Goal: Find specific page/section: Find specific page/section

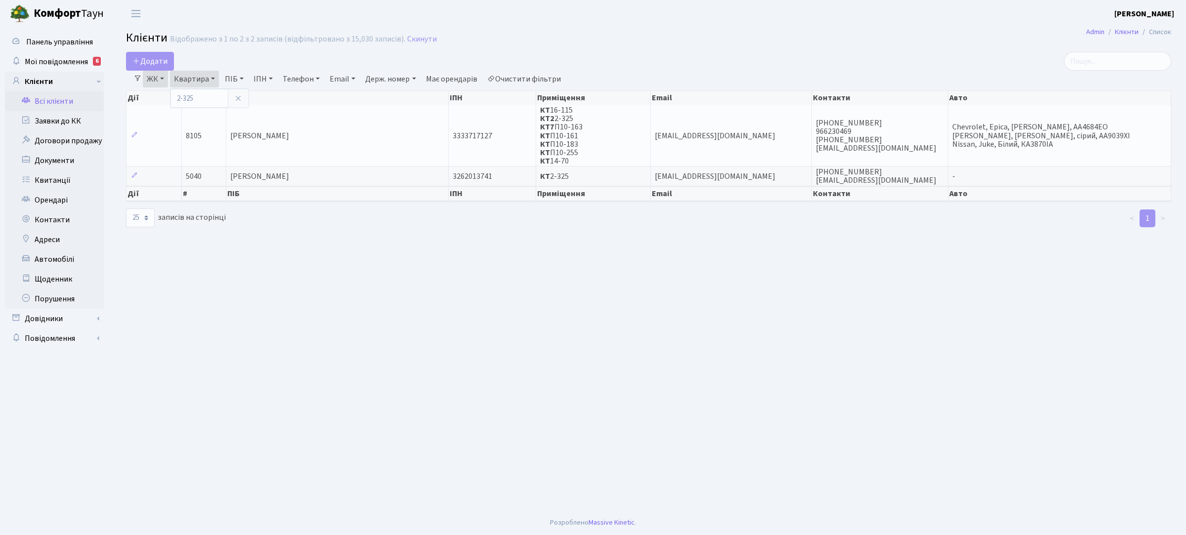
select select "25"
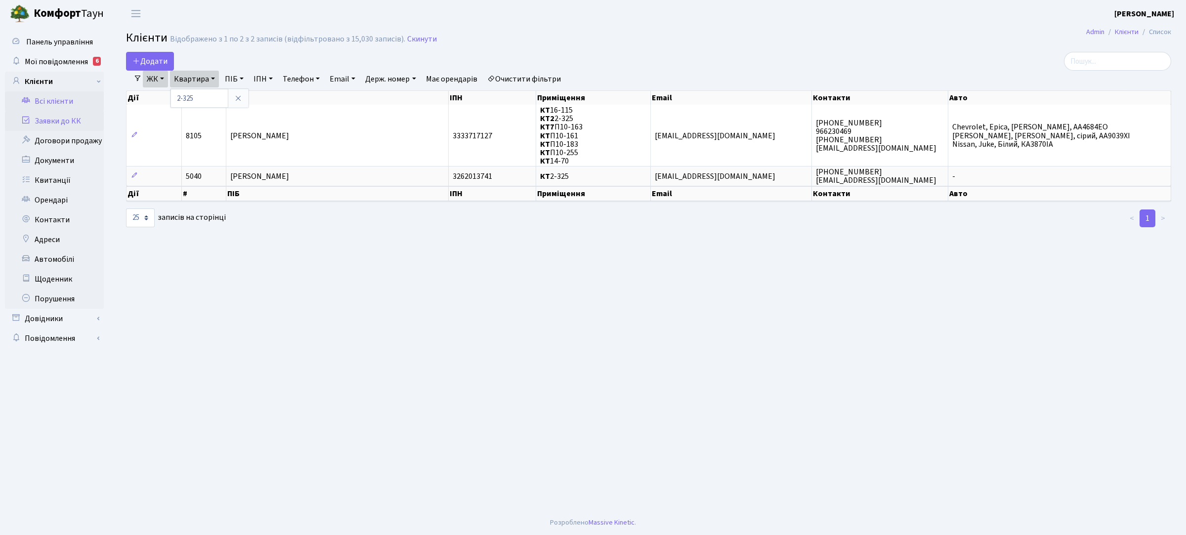
click at [67, 119] on link "Заявки до КК" at bounding box center [54, 121] width 99 height 20
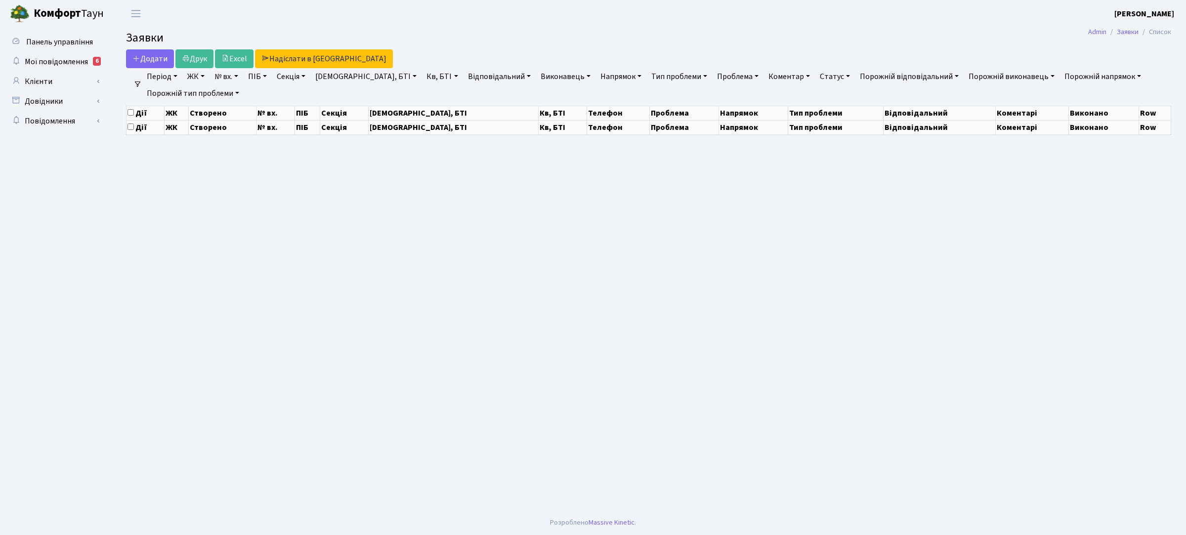
select select "25"
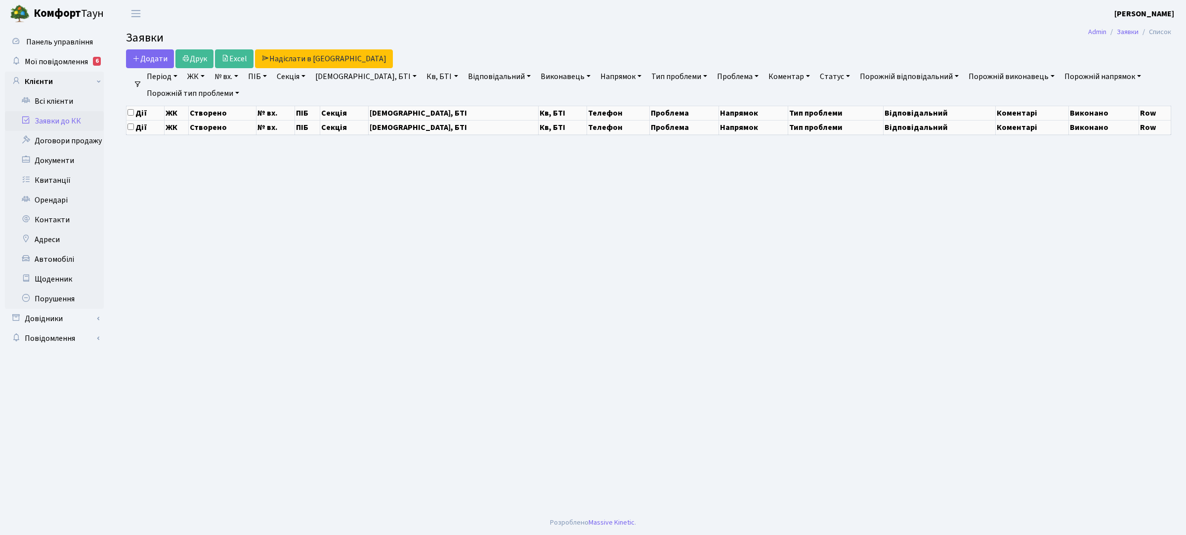
select select "25"
